Goal: Book appointment/travel/reservation

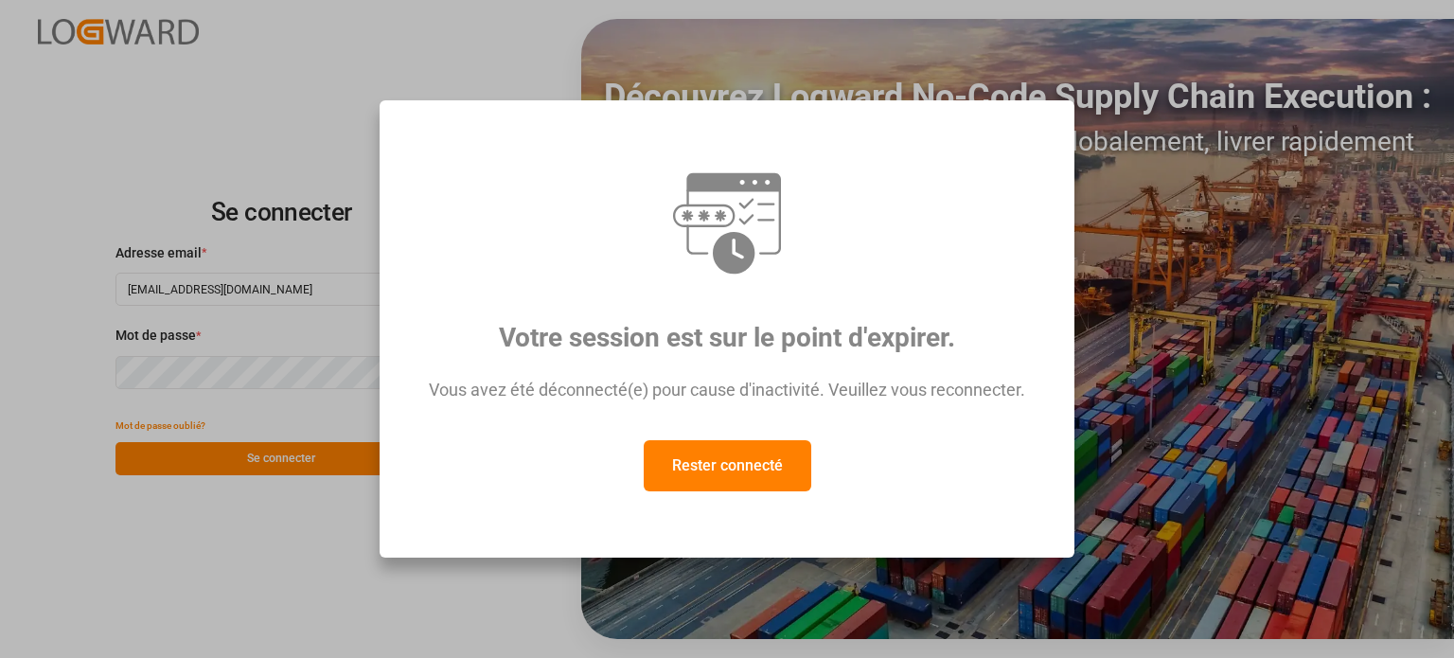
click at [744, 472] on font "Rester connecté" at bounding box center [727, 465] width 111 height 18
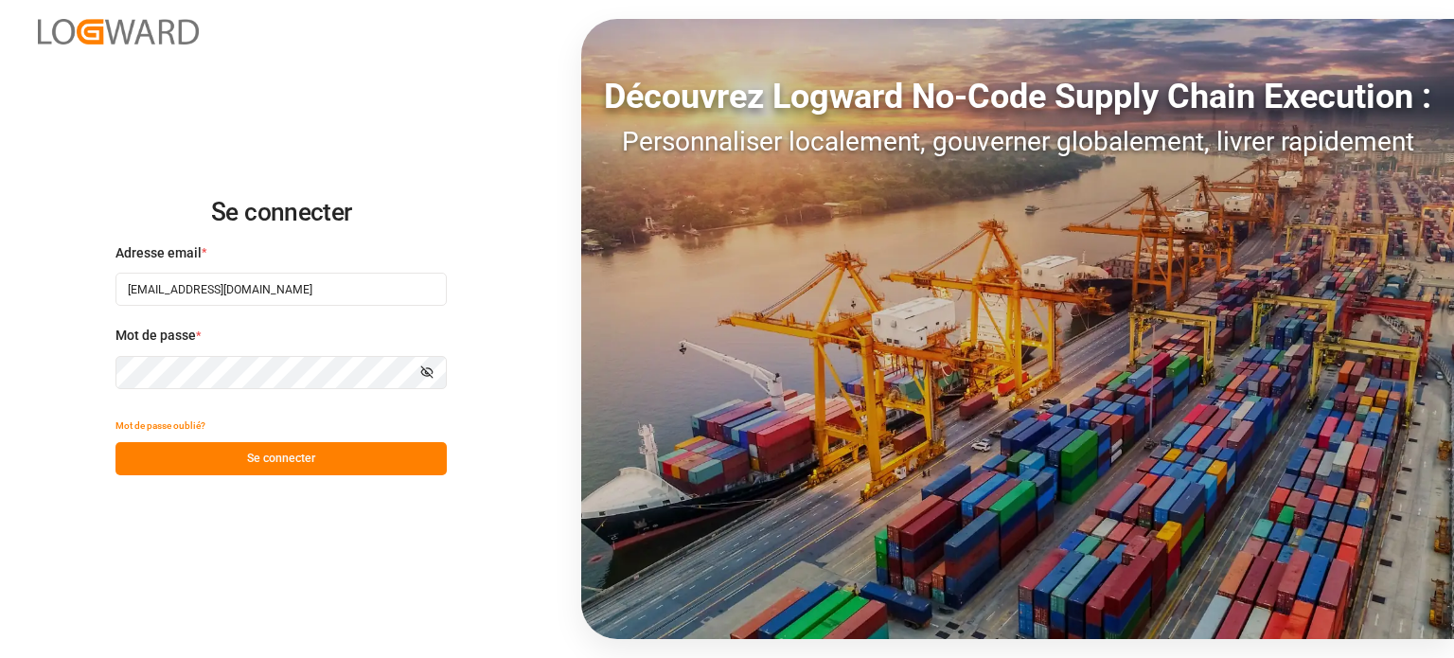
click at [316, 452] on button "Se connecter" at bounding box center [281, 458] width 331 height 33
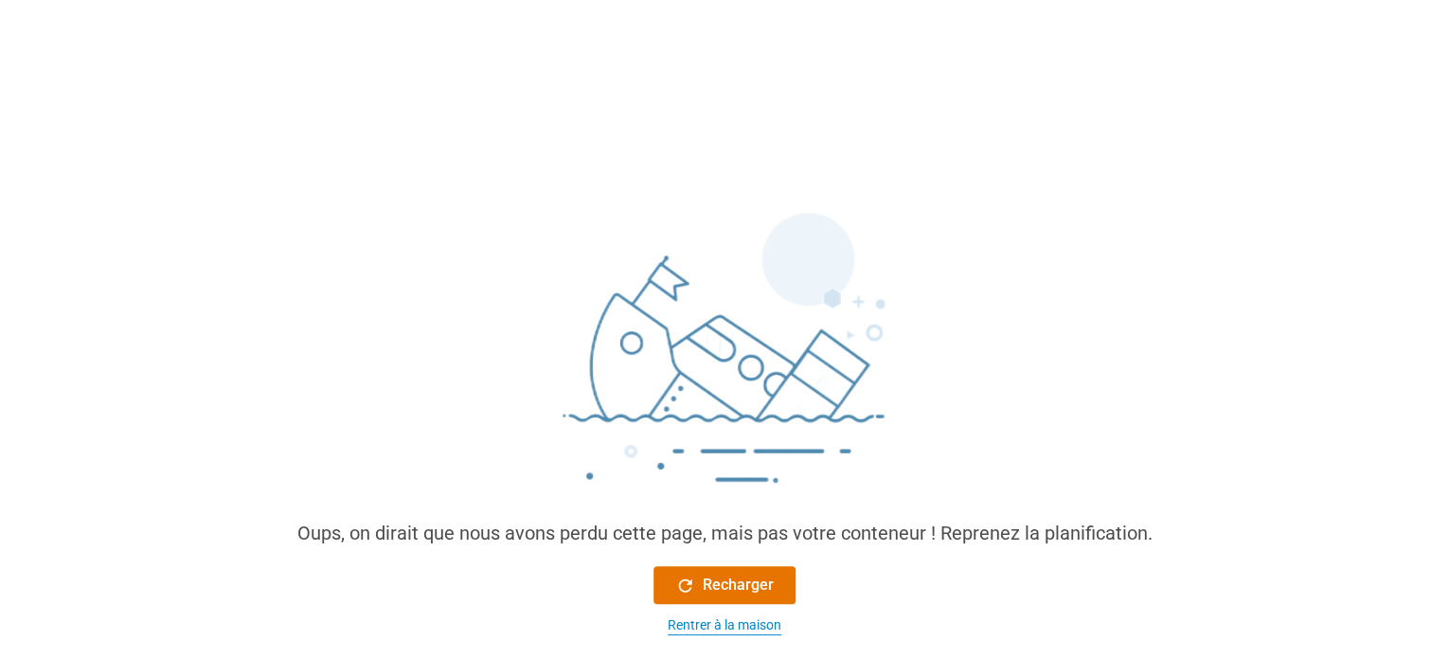
click at [703, 631] on font "Rentrer à la maison" at bounding box center [724, 624] width 114 height 15
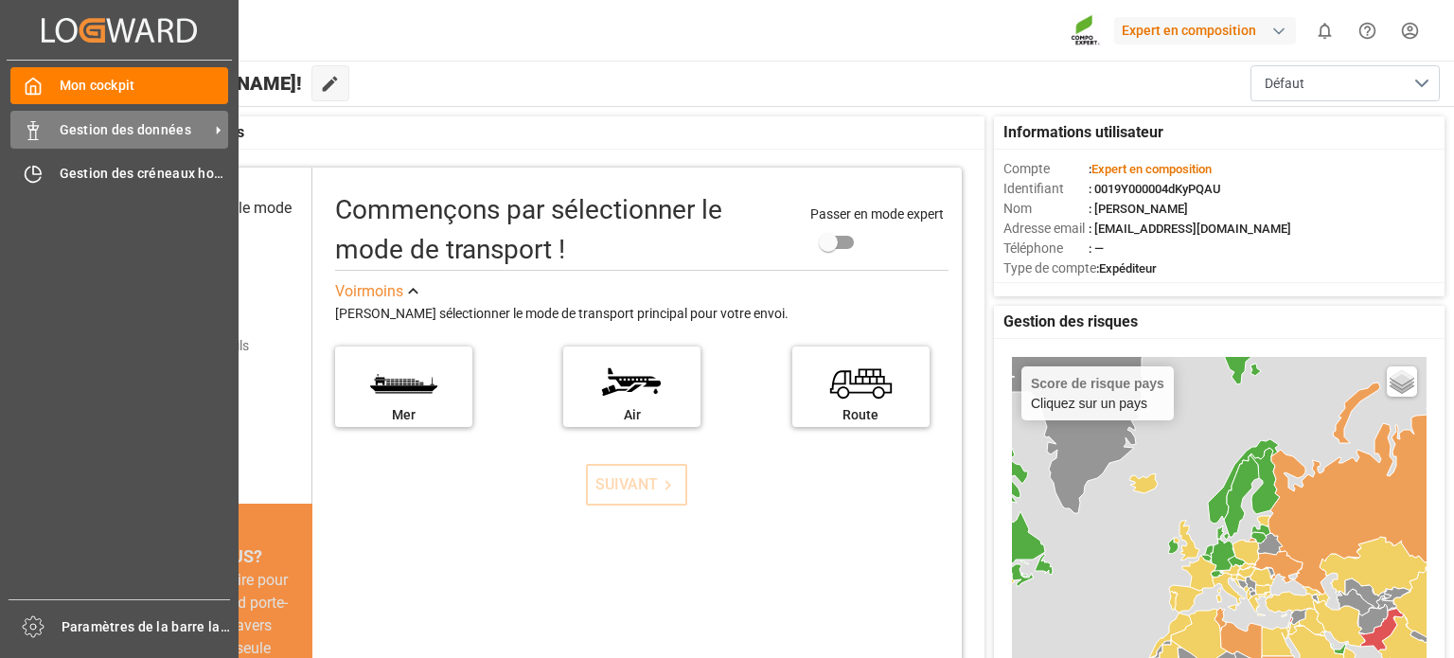
click at [44, 130] on div "Gestion des données Gestion des données" at bounding box center [119, 129] width 218 height 37
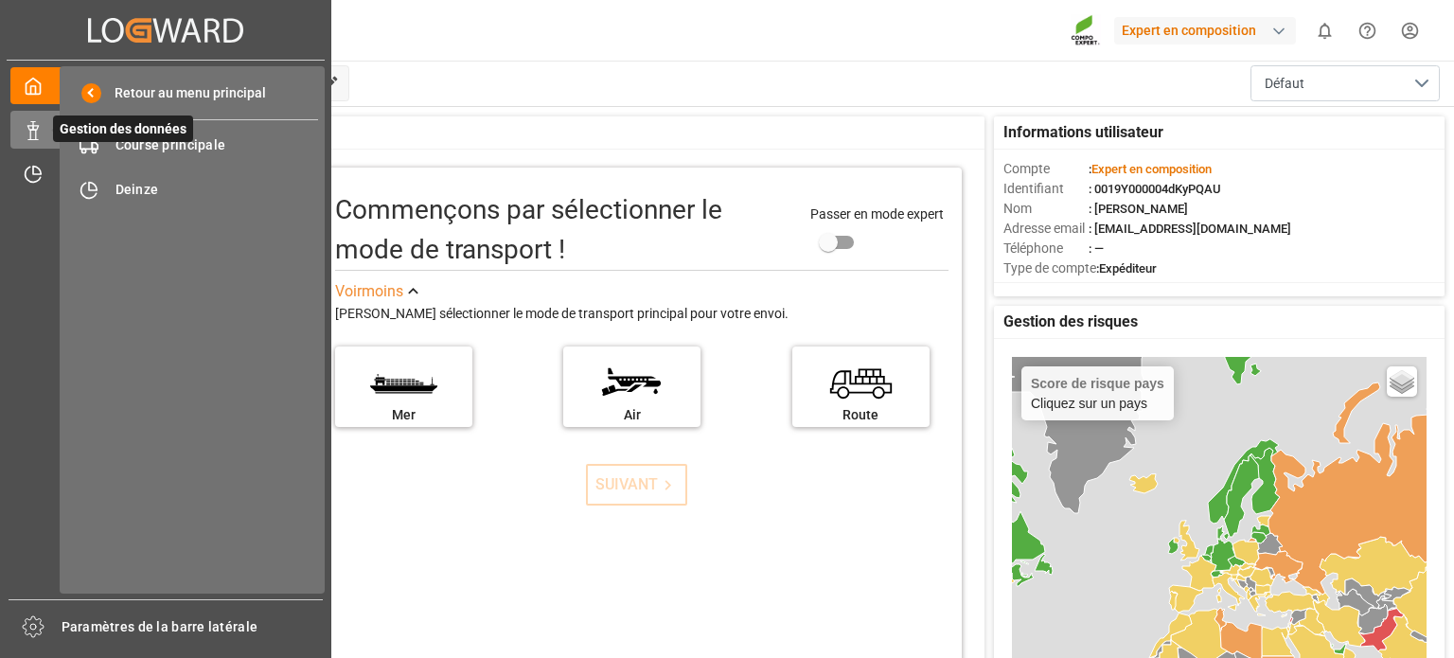
click at [158, 142] on span "Gestion des données" at bounding box center [123, 129] width 140 height 27
click at [183, 150] on font "Course principale" at bounding box center [171, 144] width 111 height 15
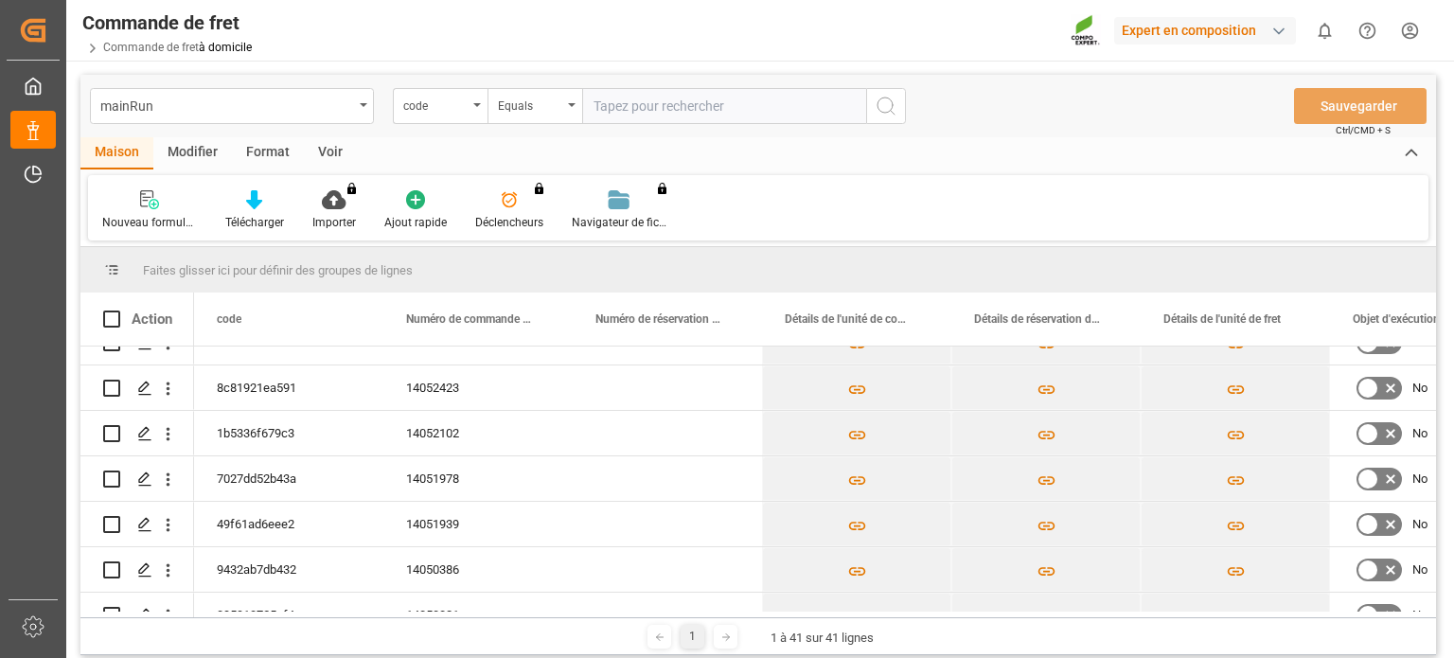
scroll to position [725, 0]
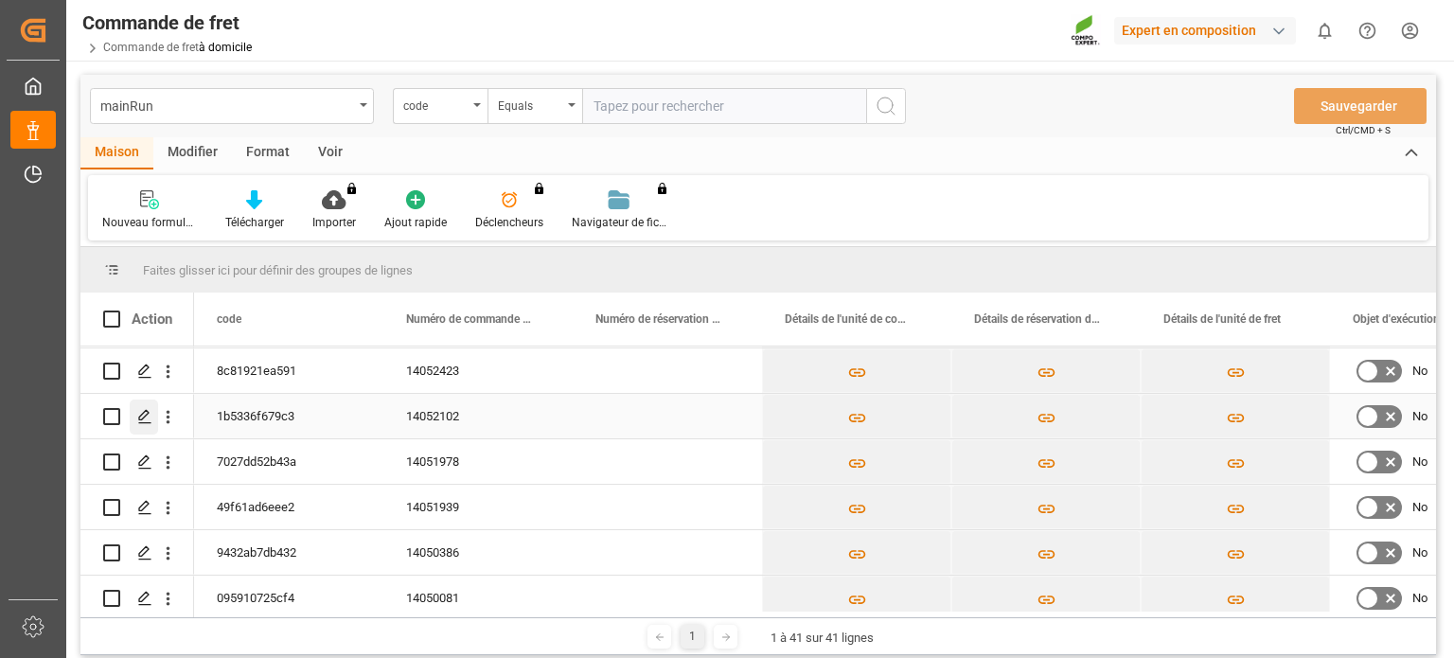
click at [149, 415] on icon "Appuyez sur ESPACE pour sélectionner cette ligne." at bounding box center [144, 416] width 15 height 15
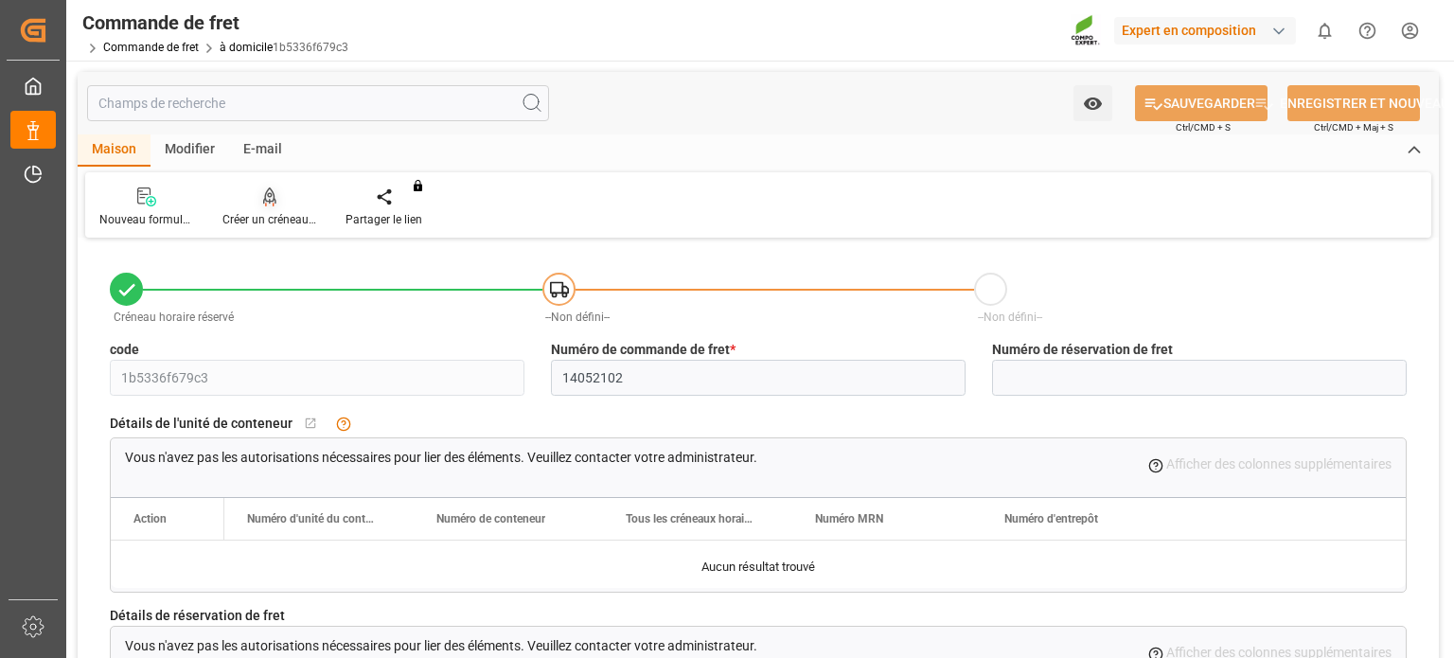
click at [276, 217] on font "Créer un créneau horaire" at bounding box center [284, 219] width 125 height 13
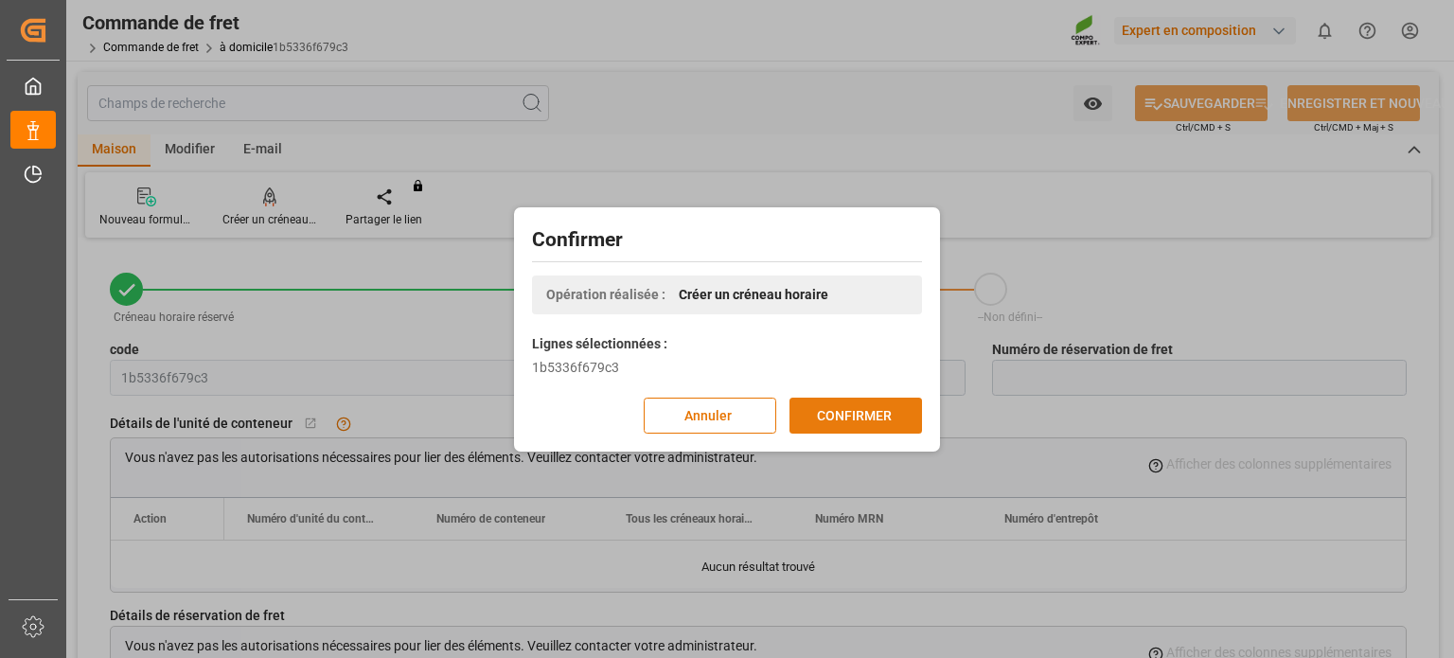
click at [838, 405] on font "CONFIRMER" at bounding box center [854, 415] width 75 height 21
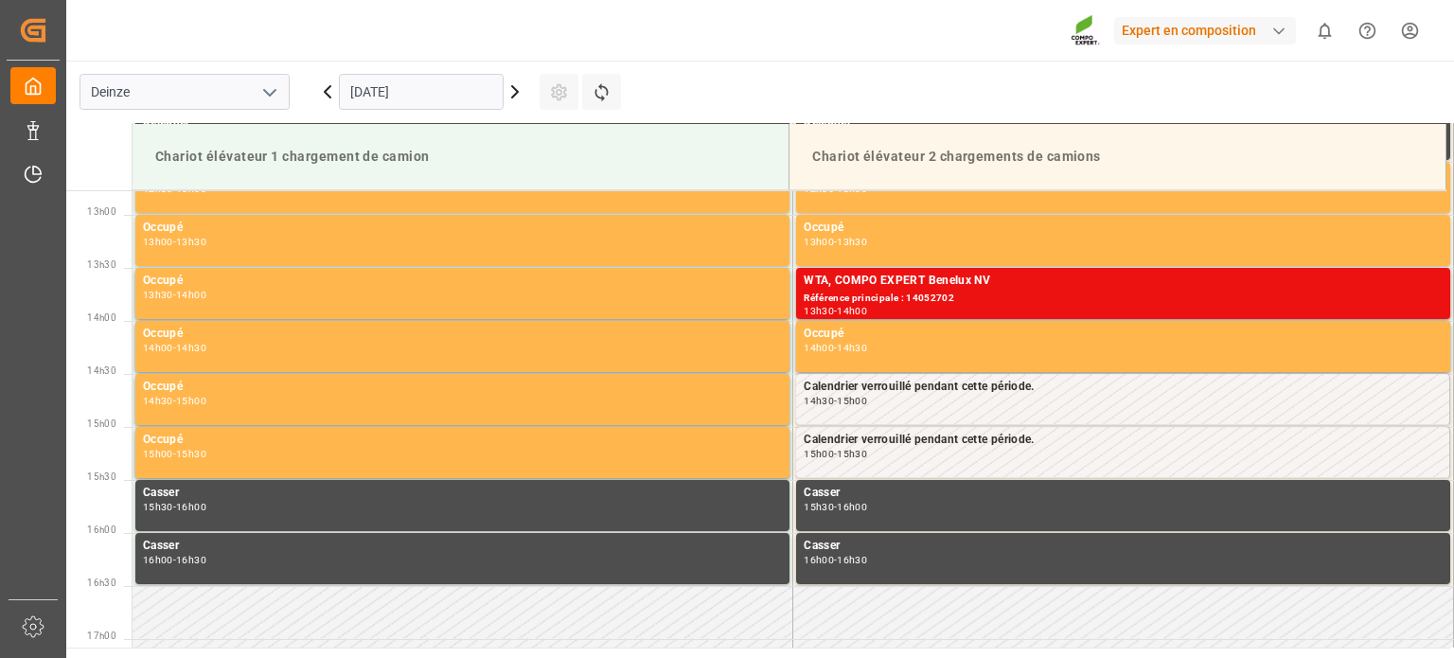
scroll to position [1366, 0]
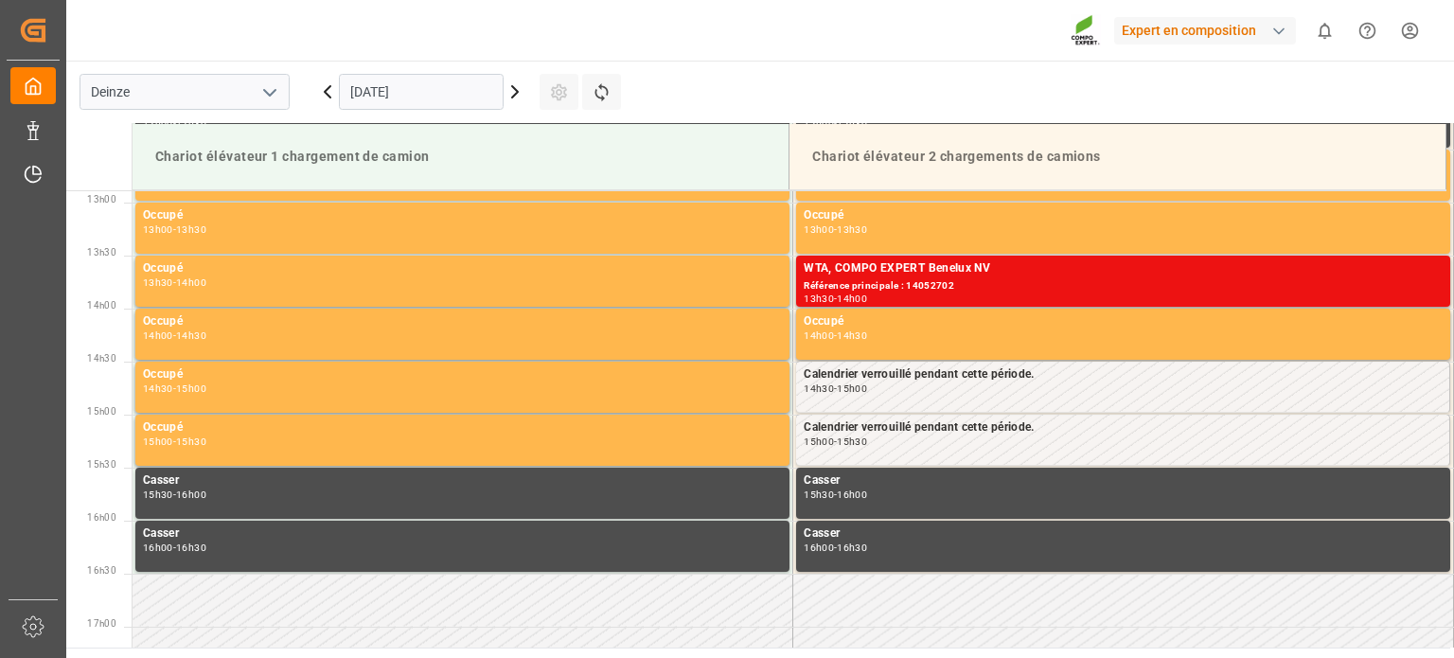
click at [510, 89] on icon at bounding box center [515, 91] width 23 height 23
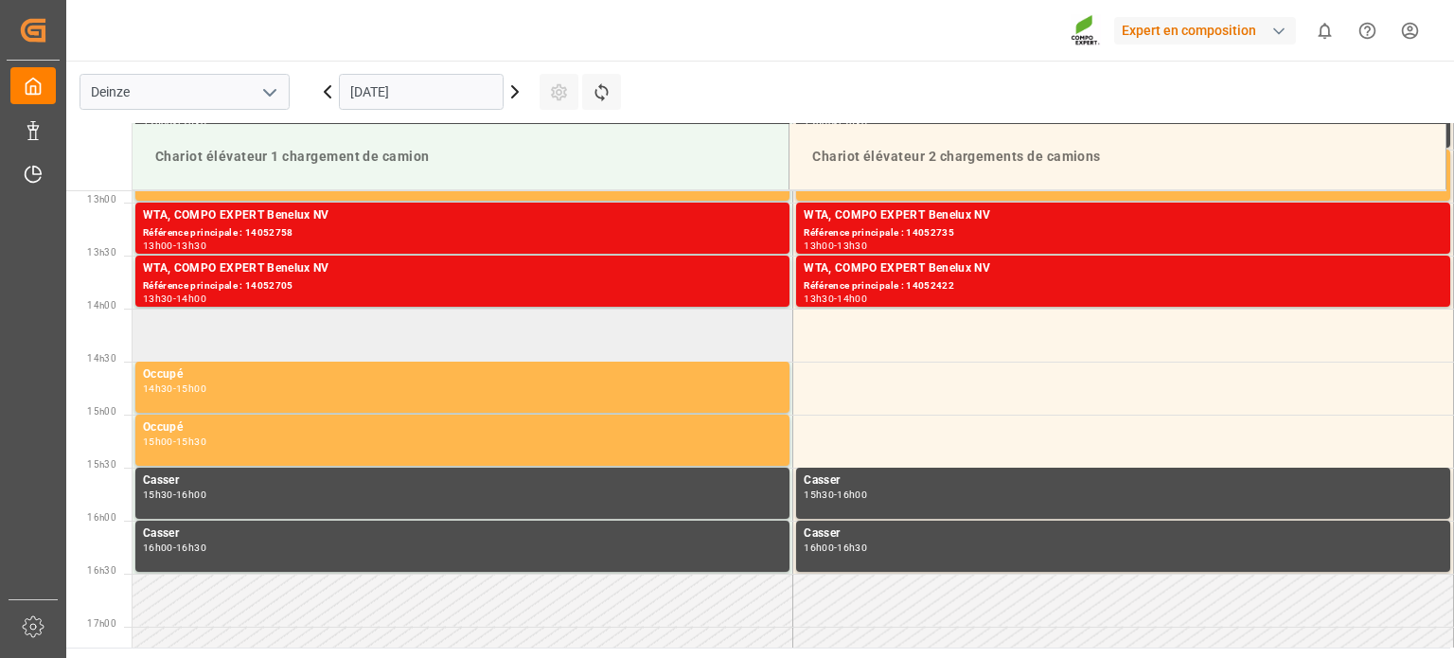
click at [549, 325] on td at bounding box center [463, 335] width 661 height 53
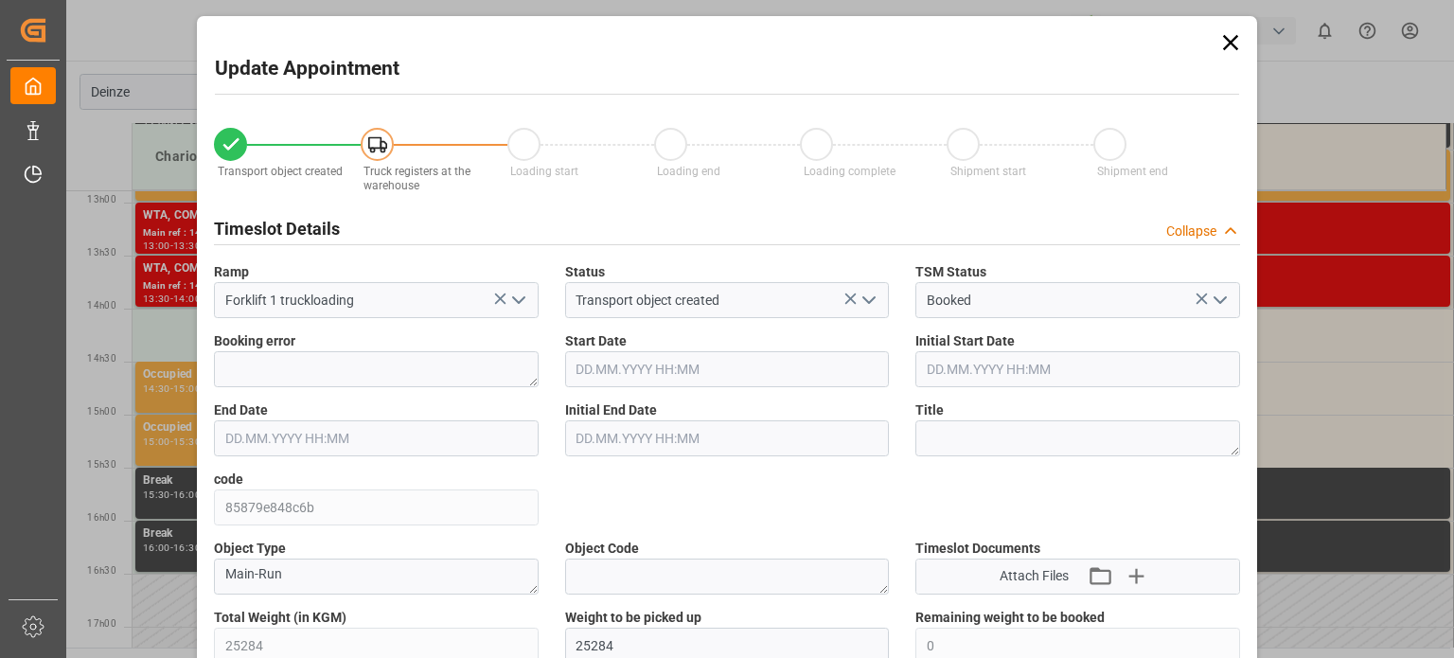
type input "25284"
type input "0"
type input "42"
type input "[DATE] 14:00"
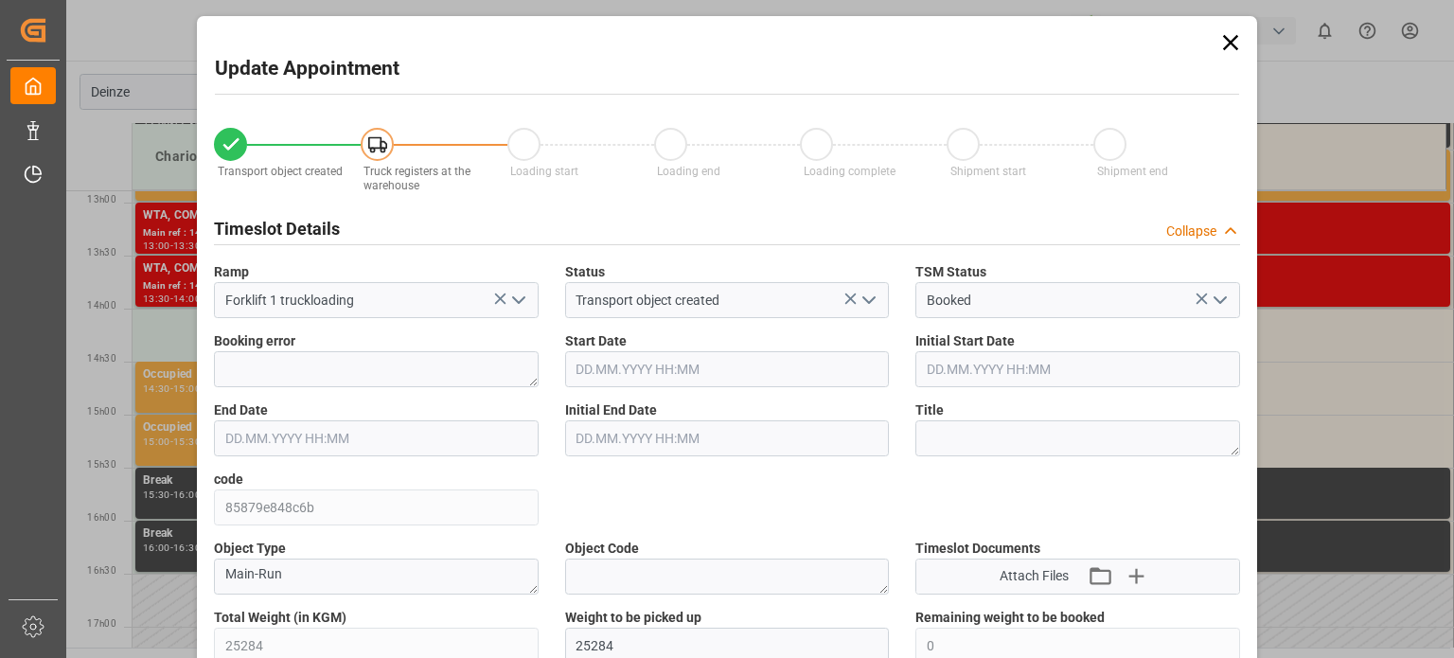
type input "[DATE] 14:30"
type input "[DATE] 09:24"
type input "[DATE] 12:00"
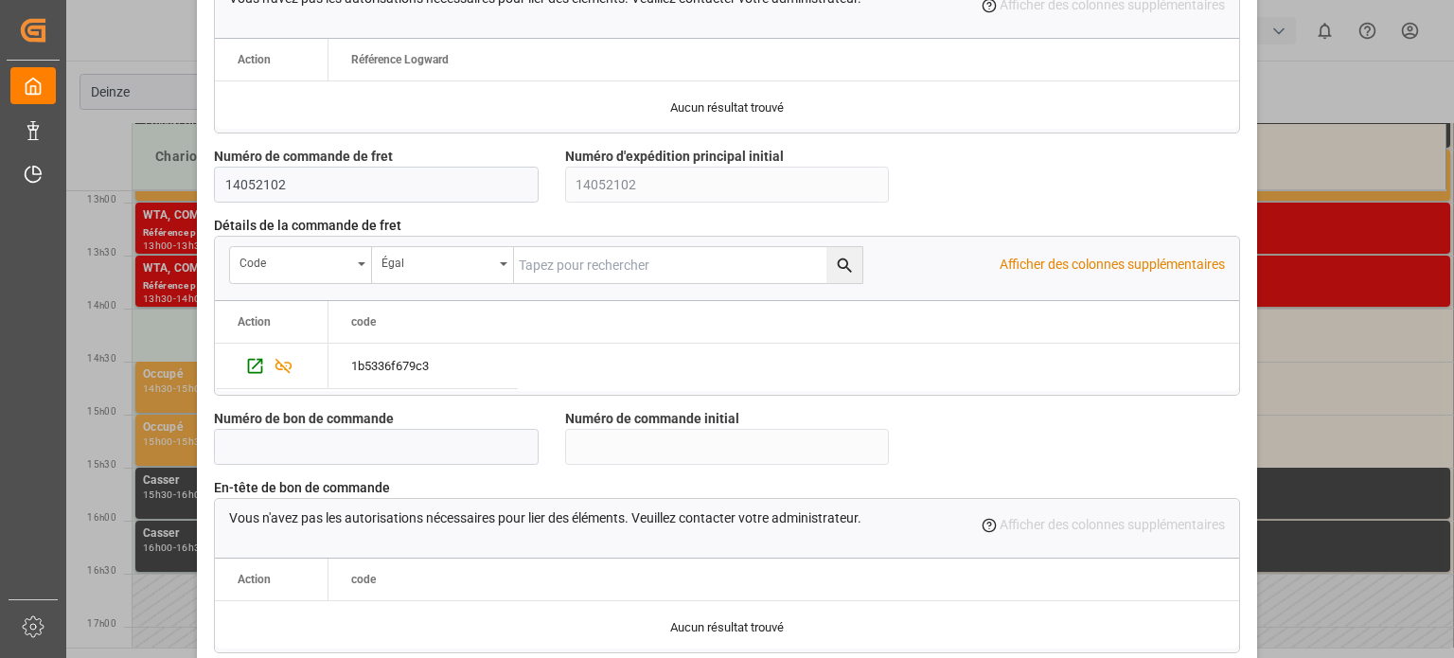
scroll to position [1799, 0]
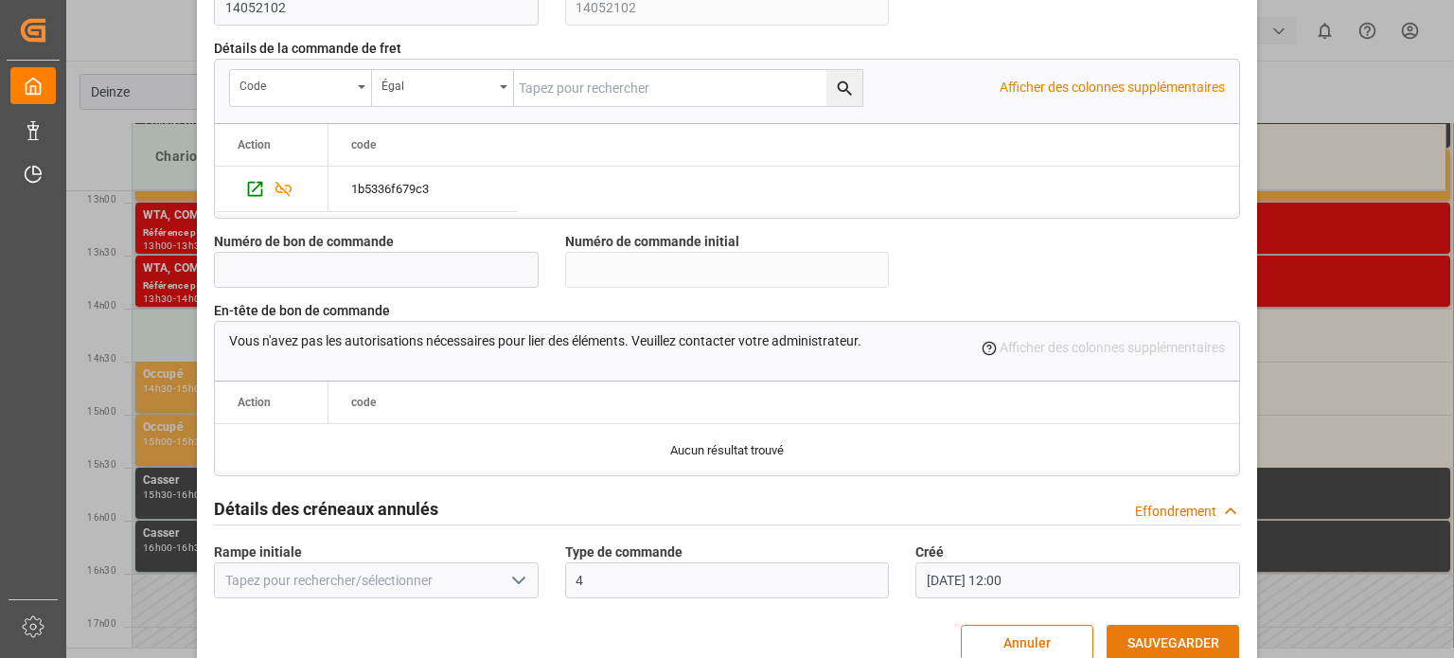
click at [1157, 632] on font "SAUVEGARDER" at bounding box center [1174, 642] width 92 height 21
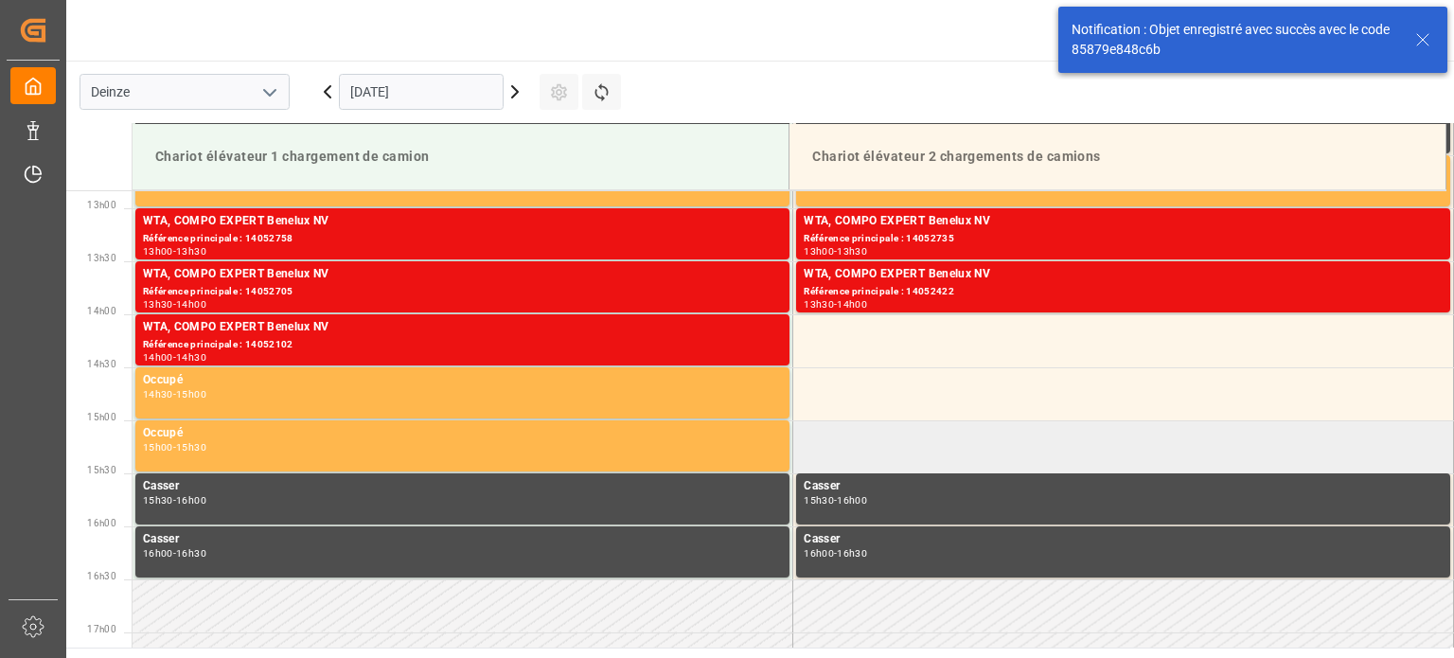
scroll to position [1366, 0]
